Goal: Task Accomplishment & Management: Manage account settings

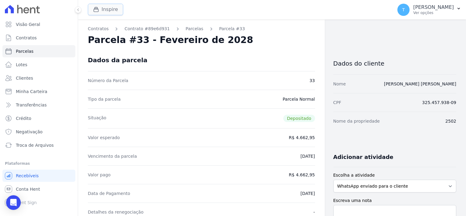
click at [105, 9] on button "Inspire" at bounding box center [105, 10] width 35 height 12
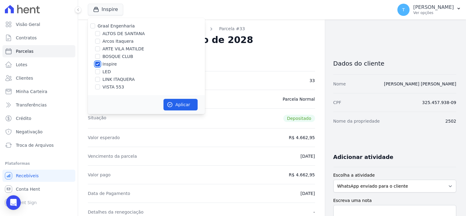
click at [98, 64] on input "Inspire" at bounding box center [97, 64] width 5 height 5
checkbox input "false"
click at [99, 33] on input "ALTOS DE SANTANA" at bounding box center [97, 33] width 5 height 5
checkbox input "true"
click at [172, 102] on icon "button" at bounding box center [170, 105] width 6 height 6
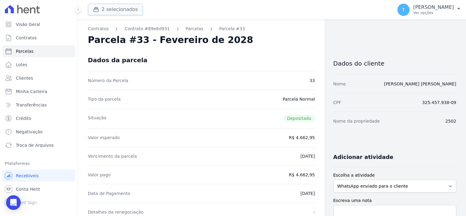
click at [112, 7] on button "2 selecionados" at bounding box center [115, 10] width 55 height 12
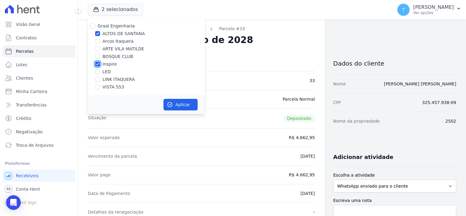
click at [97, 64] on input "Inspire" at bounding box center [97, 64] width 5 height 5
checkbox input "false"
click at [174, 105] on button "Aplicar" at bounding box center [180, 105] width 34 height 12
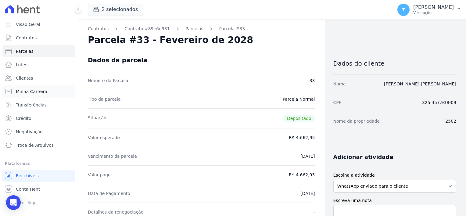
click at [34, 92] on span "Minha Carteira" at bounding box center [31, 91] width 31 height 6
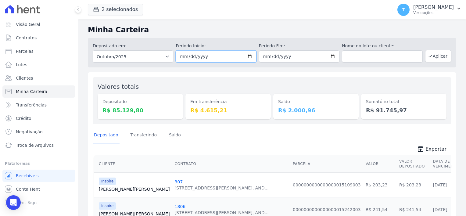
click at [248, 55] on input "2025-10-01" at bounding box center [216, 56] width 80 height 12
type input "[DATE]"
click at [331, 56] on input "2025-10-31" at bounding box center [299, 56] width 80 height 12
type input "[DATE]"
click at [437, 57] on button "Aplicar" at bounding box center [438, 56] width 26 height 12
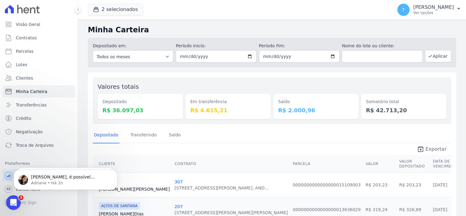
click at [433, 149] on span "Exportar" at bounding box center [435, 148] width 21 height 7
click at [101, 8] on div "button" at bounding box center [97, 9] width 9 height 6
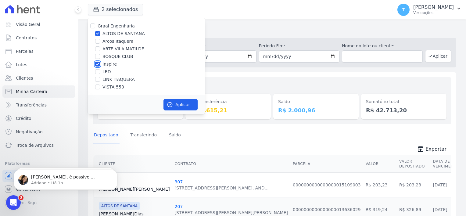
click at [96, 63] on input "Inspire" at bounding box center [97, 64] width 5 height 5
checkbox input "false"
click at [183, 104] on button "Aplicar" at bounding box center [180, 105] width 34 height 12
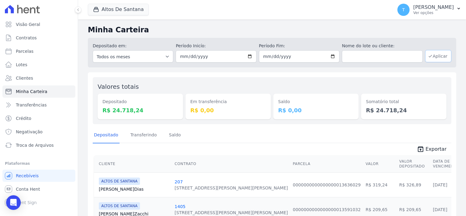
click at [434, 59] on button "Aplicar" at bounding box center [438, 56] width 26 height 12
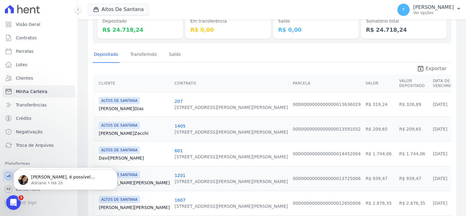
click at [430, 67] on span "Exportar" at bounding box center [435, 68] width 21 height 7
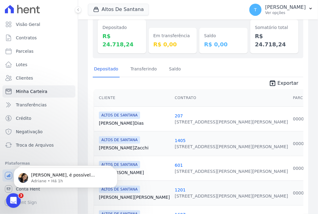
scroll to position [87, 0]
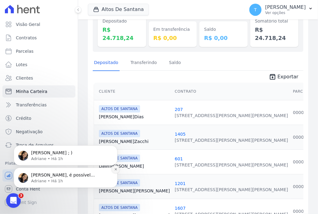
click at [116, 169] on icon "Dismiss notification" at bounding box center [115, 169] width 2 height 2
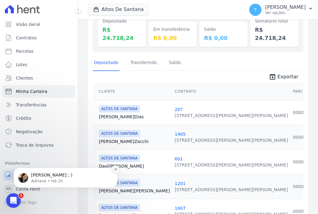
click at [113, 172] on button "Dismiss notification" at bounding box center [116, 169] width 8 height 8
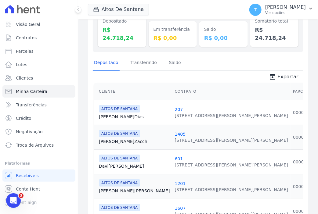
click at [112, 163] on link "Davi Silva" at bounding box center [134, 166] width 71 height 6
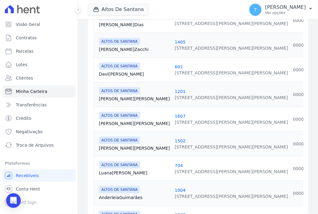
scroll to position [183, 0]
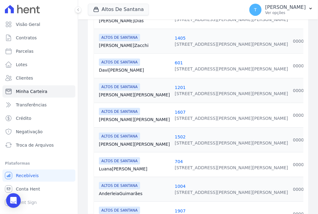
click at [124, 141] on link "Gabriela Duque" at bounding box center [134, 144] width 71 height 6
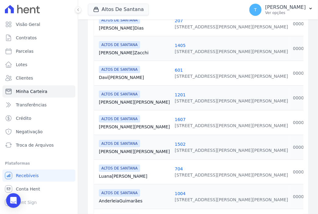
scroll to position [183, 0]
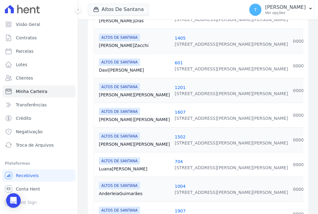
click at [117, 116] on link "Guilherme Martins" at bounding box center [134, 119] width 71 height 6
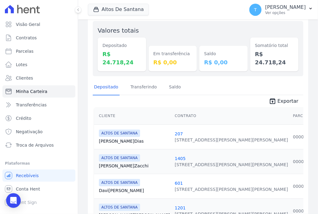
scroll to position [61, 0]
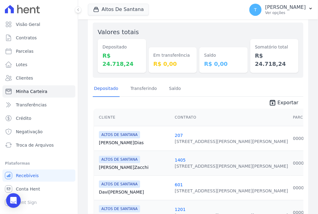
click at [110, 140] on link "Matheus Dias" at bounding box center [134, 143] width 71 height 6
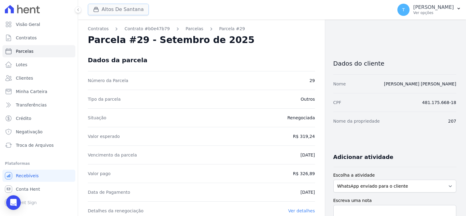
click at [96, 11] on icon "button" at bounding box center [96, 9] width 6 height 6
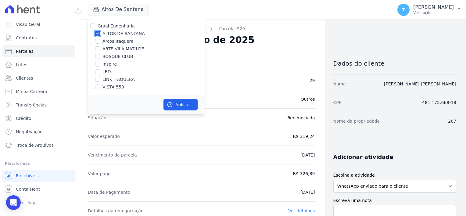
click at [98, 34] on input "ALTOS DE SANTANA" at bounding box center [97, 33] width 5 height 5
checkbox input "false"
click at [96, 49] on input "ARTE VILA MATILDE" at bounding box center [97, 48] width 5 height 5
checkbox input "true"
click at [180, 103] on button "Aplicar" at bounding box center [180, 105] width 34 height 12
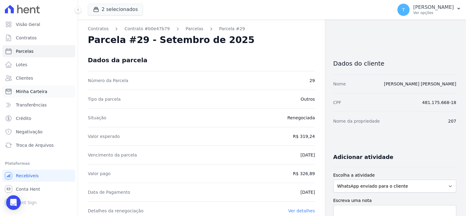
click at [37, 94] on link "Minha Carteira" at bounding box center [38, 91] width 73 height 12
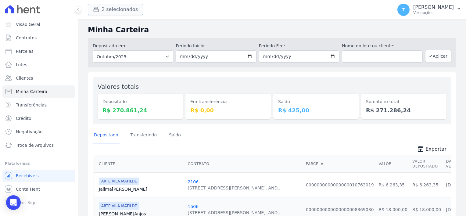
click at [113, 5] on button "2 selecionados" at bounding box center [115, 10] width 55 height 12
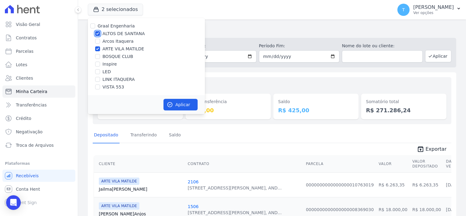
click at [96, 34] on input "ALTOS DE SANTANA" at bounding box center [97, 33] width 5 height 5
checkbox input "false"
click at [171, 109] on button "Aplicar" at bounding box center [180, 105] width 34 height 12
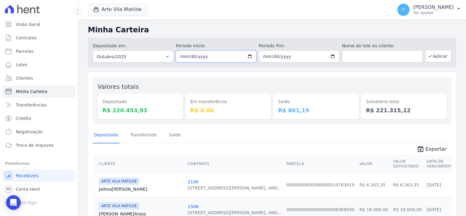
click at [248, 56] on input "2025-10-01" at bounding box center [216, 56] width 80 height 12
type input "2025-10-08"
click at [317, 58] on input "2025-10-31" at bounding box center [299, 56] width 80 height 12
click at [330, 55] on input "2025-10-31" at bounding box center [299, 56] width 80 height 12
type input "[DATE]"
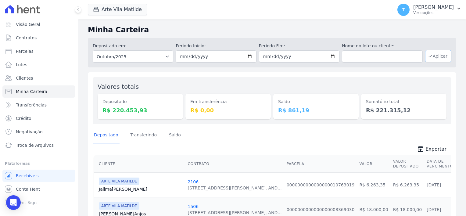
click at [428, 58] on icon "button" at bounding box center [430, 56] width 5 height 5
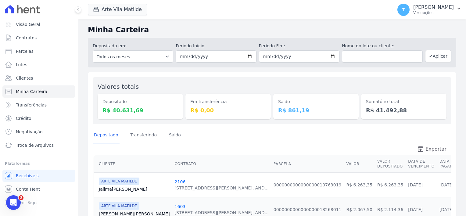
click at [428, 148] on span "Exportar" at bounding box center [435, 148] width 21 height 7
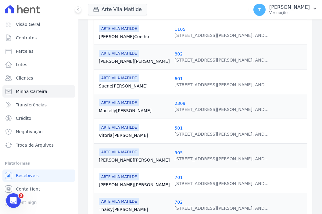
scroll to position [274, 0]
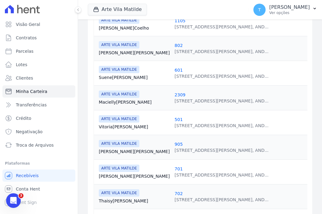
click at [125, 99] on link "Macielly Santos" at bounding box center [134, 102] width 71 height 6
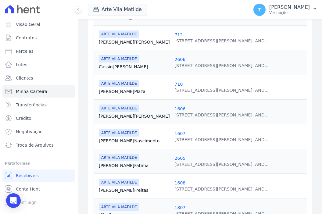
scroll to position [518, 0]
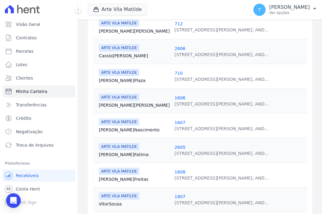
click at [117, 127] on link "Amanda Nascimento" at bounding box center [134, 130] width 71 height 6
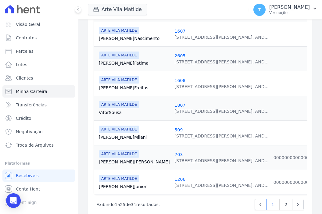
scroll to position [617, 0]
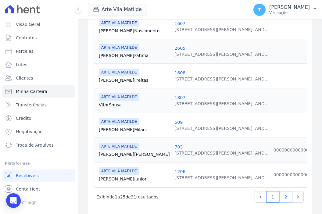
click at [283, 191] on link "2" at bounding box center [285, 197] width 13 height 12
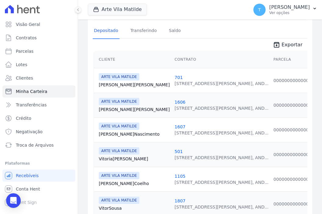
scroll to position [122, 0]
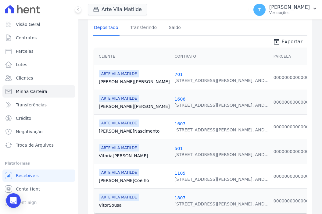
click at [110, 128] on link "Amanda Nascimento" at bounding box center [134, 131] width 71 height 6
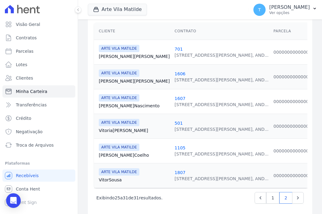
scroll to position [149, 0]
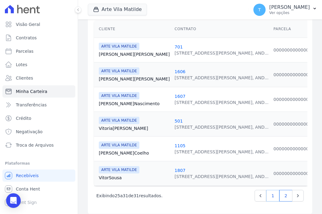
click at [269, 191] on link "1" at bounding box center [272, 196] width 13 height 12
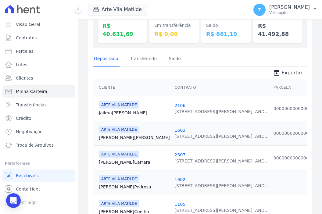
scroll to position [91, 0]
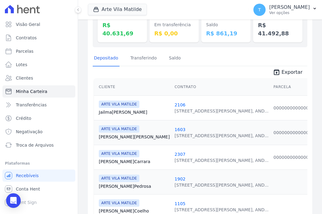
click at [115, 134] on link "Fabiana Simões" at bounding box center [134, 137] width 71 height 6
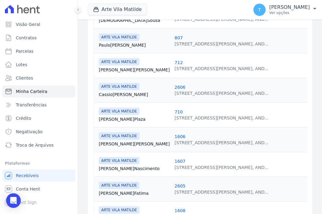
scroll to position [488, 0]
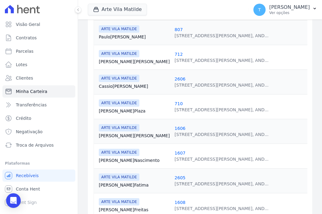
click at [122, 157] on link "Amanda Nascimento" at bounding box center [134, 160] width 71 height 6
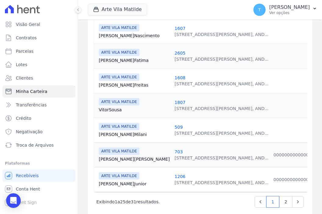
scroll to position [617, 0]
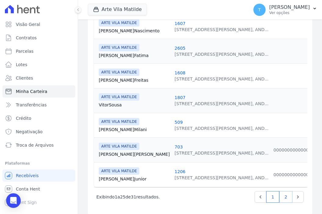
click at [282, 191] on link "2" at bounding box center [285, 197] width 13 height 12
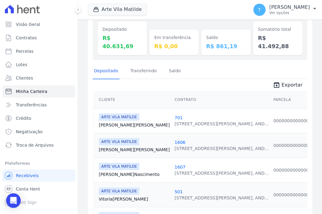
scroll to position [91, 0]
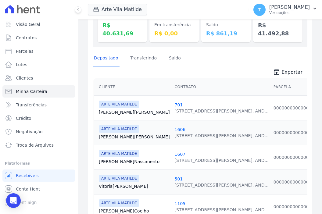
click at [119, 159] on link "Amanda Nascimento" at bounding box center [134, 162] width 71 height 6
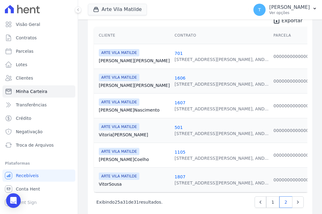
scroll to position [149, 0]
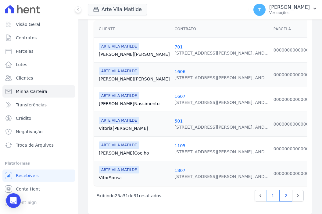
click at [272, 191] on link "1" at bounding box center [272, 196] width 13 height 12
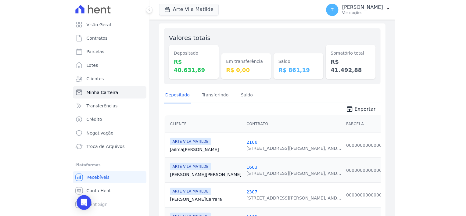
scroll to position [61, 0]
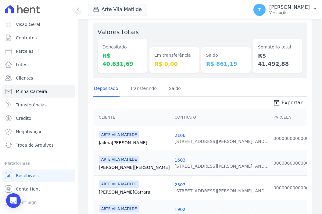
click at [108, 164] on link "Fabiana Simões" at bounding box center [134, 167] width 71 height 6
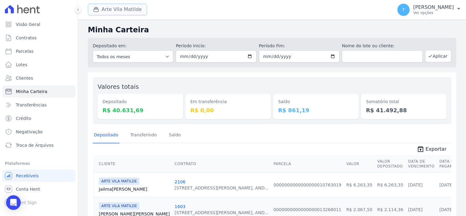
click at [115, 10] on button "Arte Vila Matilde" at bounding box center [117, 10] width 59 height 12
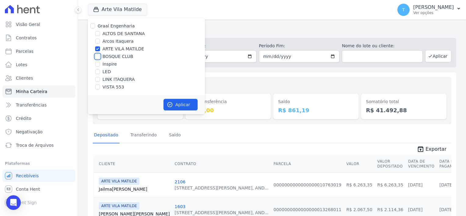
click at [98, 57] on input "BOSQUE CLUB" at bounding box center [97, 56] width 5 height 5
checkbox input "true"
click at [98, 48] on input "ARTE VILA MATILDE" at bounding box center [97, 48] width 5 height 5
checkbox input "false"
click at [180, 104] on button "Aplicar" at bounding box center [180, 105] width 34 height 12
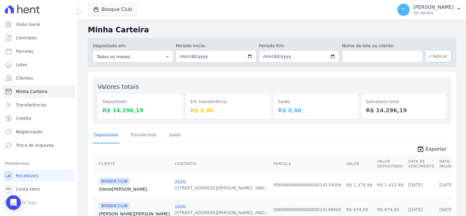
click at [434, 55] on button "Aplicar" at bounding box center [438, 56] width 26 height 12
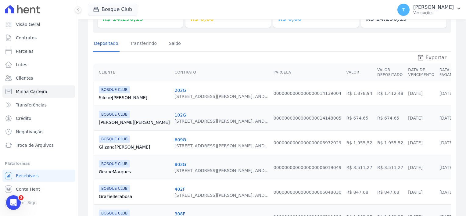
click at [427, 58] on span "Exportar" at bounding box center [435, 57] width 21 height 7
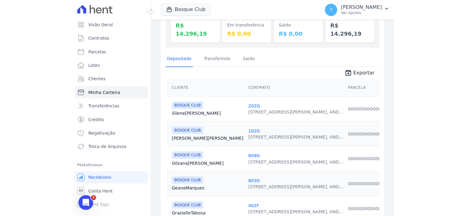
scroll to position [98, 0]
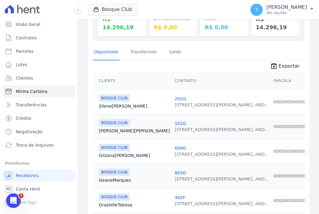
click at [105, 103] on link "Silene Maia" at bounding box center [134, 106] width 71 height 6
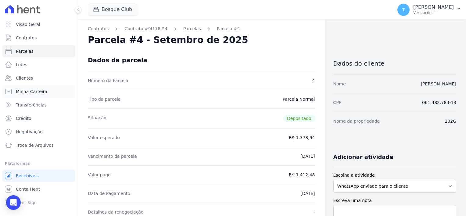
click at [51, 92] on link "Minha Carteira" at bounding box center [38, 91] width 73 height 12
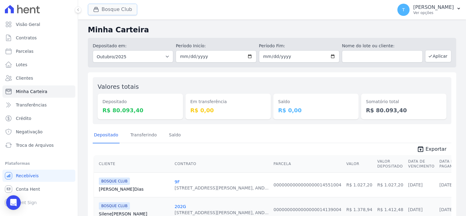
click at [109, 13] on button "Bosque Club" at bounding box center [112, 10] width 49 height 12
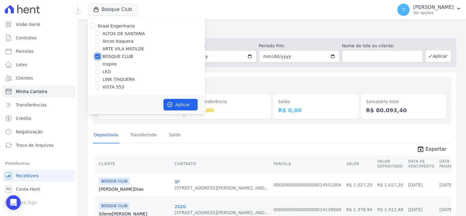
click at [98, 55] on input "BOSQUE CLUB" at bounding box center [97, 56] width 5 height 5
checkbox input "false"
click at [99, 88] on input "VISTA 553" at bounding box center [97, 86] width 5 height 5
checkbox input "true"
click at [182, 107] on button "Aplicar" at bounding box center [180, 105] width 34 height 12
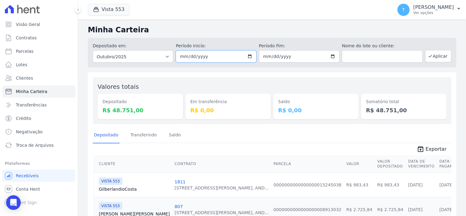
click at [248, 58] on input "2025-10-01" at bounding box center [216, 56] width 80 height 12
type input "[DATE]"
click at [332, 57] on input "2025-10-31" at bounding box center [299, 56] width 80 height 12
type input "[DATE]"
click at [429, 59] on button "Aplicar" at bounding box center [438, 56] width 26 height 12
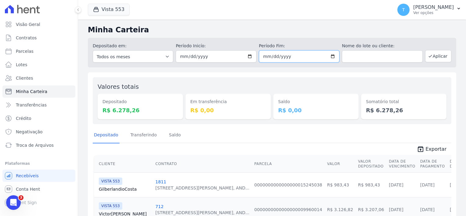
click at [291, 59] on input "2025-10-08" at bounding box center [299, 56] width 80 height 12
click at [332, 56] on input "2025-10-08" at bounding box center [299, 56] width 80 height 12
type input "[DATE]"
click at [437, 54] on button "Aplicar" at bounding box center [438, 56] width 26 height 12
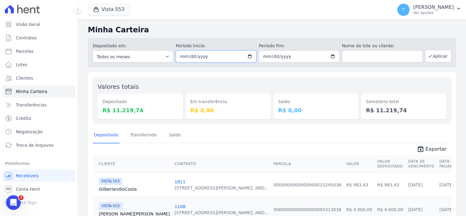
click at [249, 56] on input "2025-10-08" at bounding box center [216, 56] width 80 height 12
type input "[DATE]"
click at [435, 55] on button "Aplicar" at bounding box center [438, 56] width 26 height 12
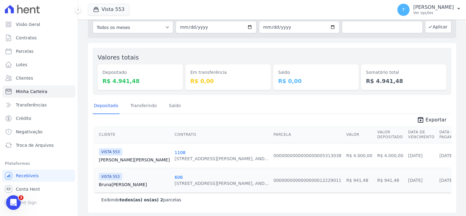
scroll to position [30, 0]
click at [429, 121] on span "Exportar" at bounding box center [435, 118] width 21 height 7
click at [432, 117] on span "Exportar" at bounding box center [435, 118] width 21 height 7
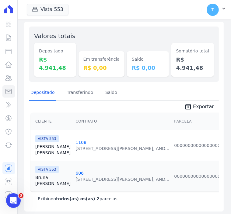
scroll to position [55, 0]
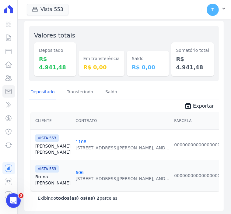
click at [44, 143] on link "[PERSON_NAME]" at bounding box center [52, 149] width 35 height 12
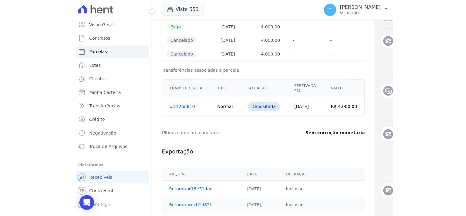
scroll to position [213, 0]
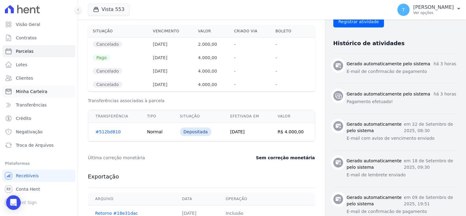
click at [34, 95] on link "Minha Carteira" at bounding box center [38, 91] width 73 height 12
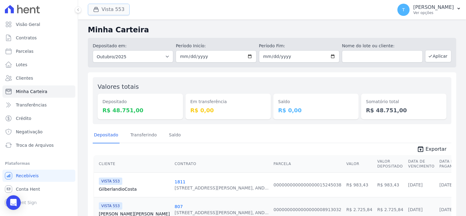
click at [105, 13] on button "Vista 553" at bounding box center [109, 10] width 42 height 12
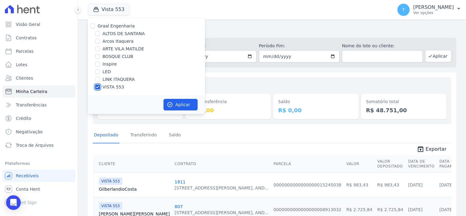
click at [99, 86] on input "VISTA 553" at bounding box center [97, 86] width 5 height 5
checkbox input "false"
click at [99, 69] on div at bounding box center [97, 72] width 5 height 6
click at [98, 71] on input "LED" at bounding box center [97, 71] width 5 height 5
checkbox input "true"
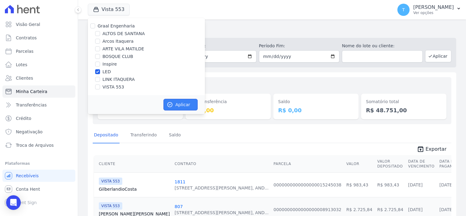
click at [184, 105] on button "Aplicar" at bounding box center [180, 105] width 34 height 12
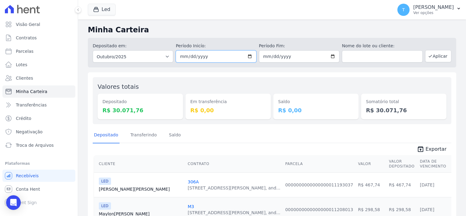
click at [248, 57] on input "2025-10-01" at bounding box center [216, 56] width 80 height 12
type input "[DATE]"
click at [332, 55] on input "2025-10-31" at bounding box center [299, 56] width 80 height 12
type input "[DATE]"
click at [429, 56] on button "Aplicar" at bounding box center [438, 56] width 26 height 12
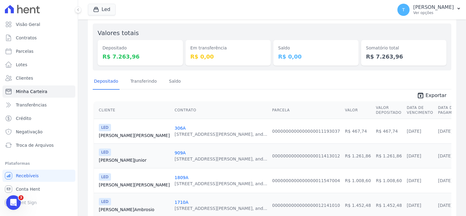
scroll to position [50, 0]
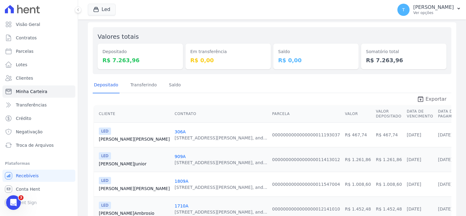
click at [429, 101] on span "Exportar" at bounding box center [435, 98] width 21 height 7
